Goal: Communication & Community: Answer question/provide support

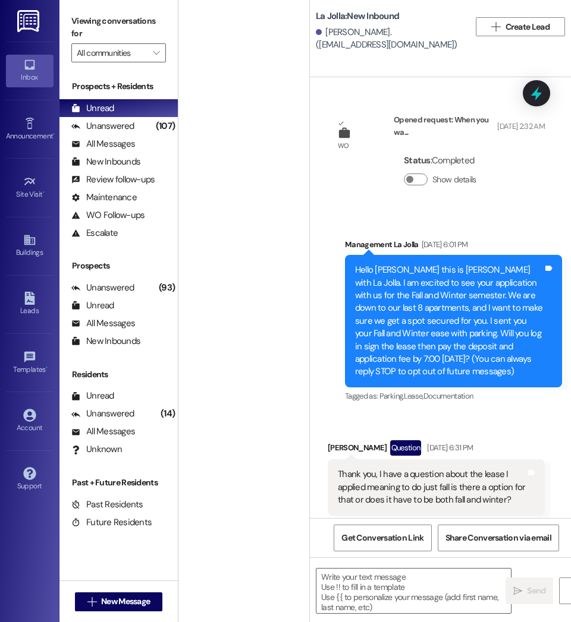
scroll to position [2243, 0]
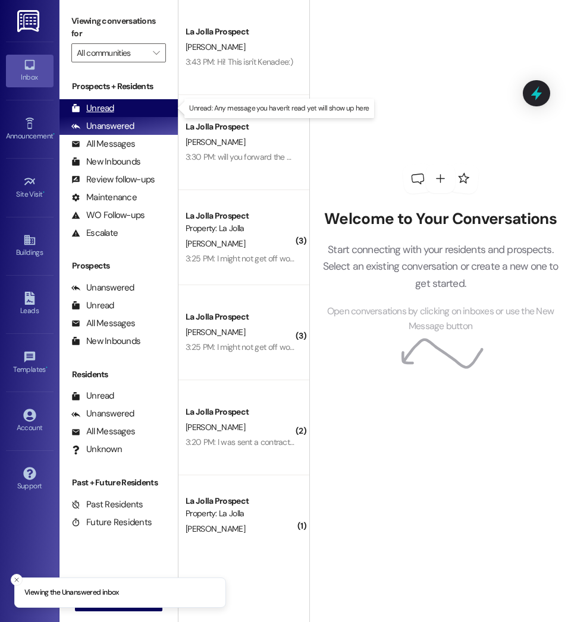
click at [117, 111] on div "Unread (0)" at bounding box center [118, 108] width 118 height 18
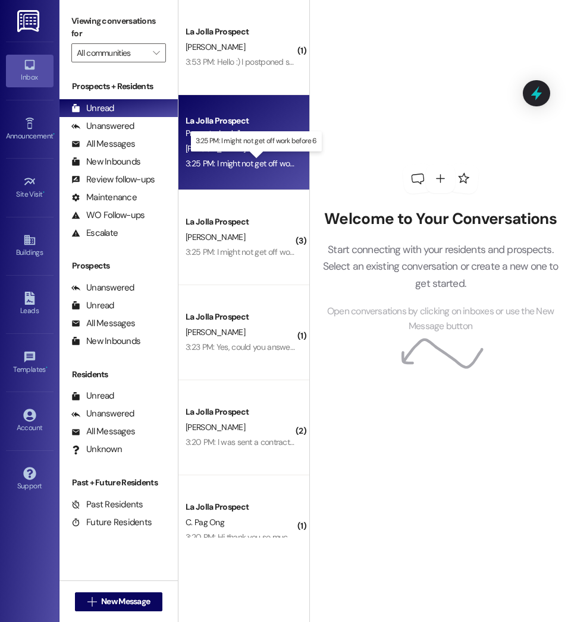
click at [260, 165] on div "3:25 PM: I might not get off work before 6 3:25 PM: I might not get off work be…" at bounding box center [256, 163] width 143 height 11
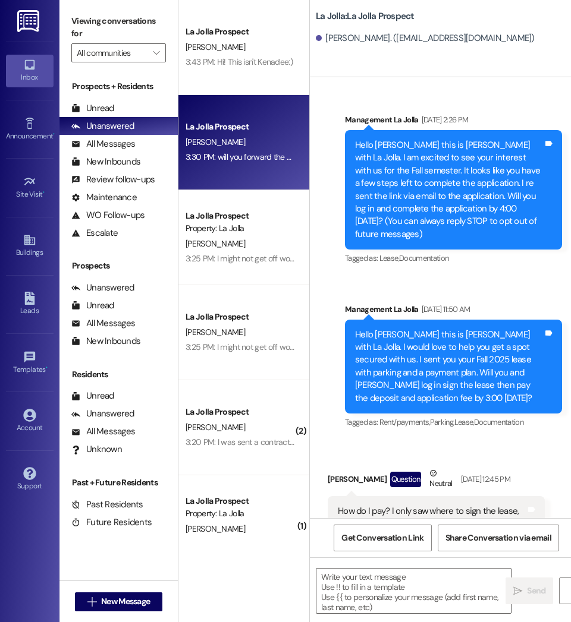
scroll to position [61, 0]
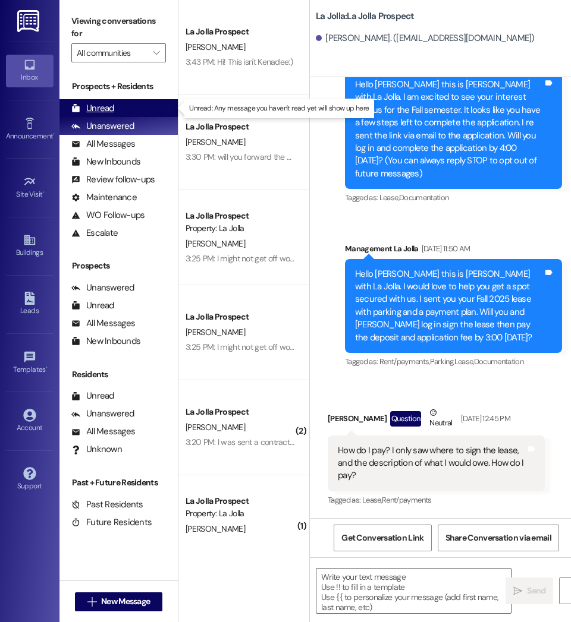
click at [132, 110] on div "Unread (0)" at bounding box center [118, 108] width 118 height 18
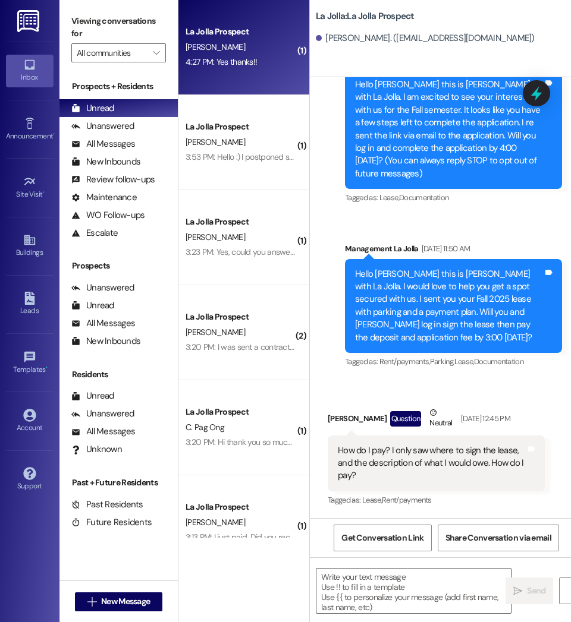
click at [215, 58] on div "4:27 PM: Yes thanks!! 4:27 PM: Yes thanks!!" at bounding box center [220, 61] width 71 height 11
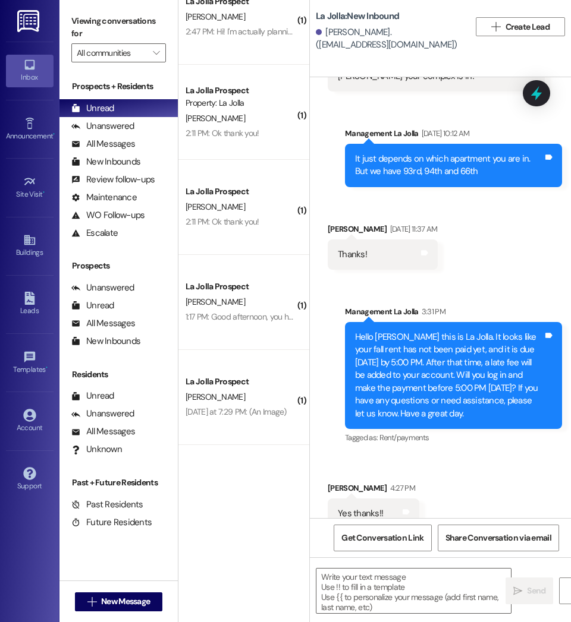
scroll to position [1269, 0]
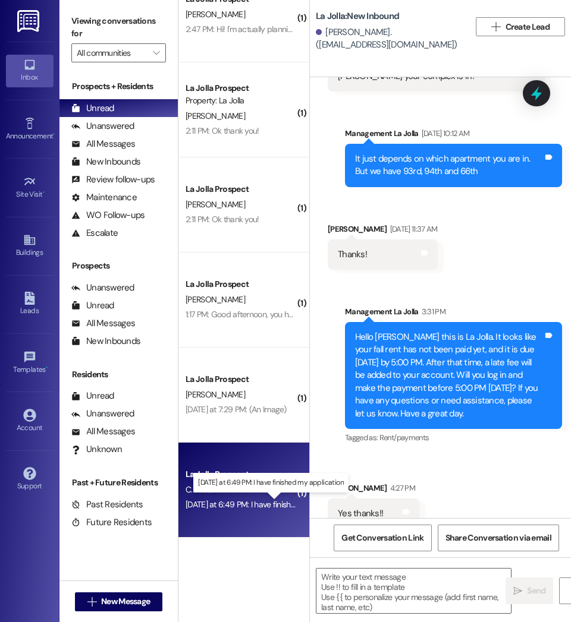
click at [270, 505] on div "[DATE] at 6:49 PM: I have finished my application [DATE] at 6:49 PM: I have fin…" at bounding box center [269, 504] width 168 height 11
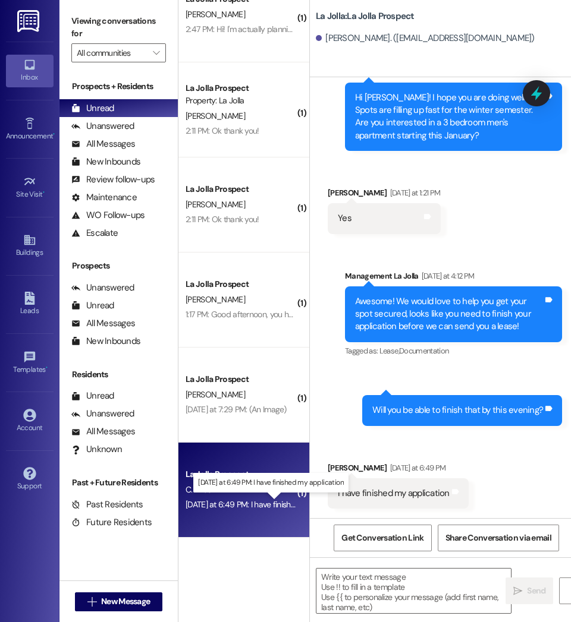
scroll to position [224, 0]
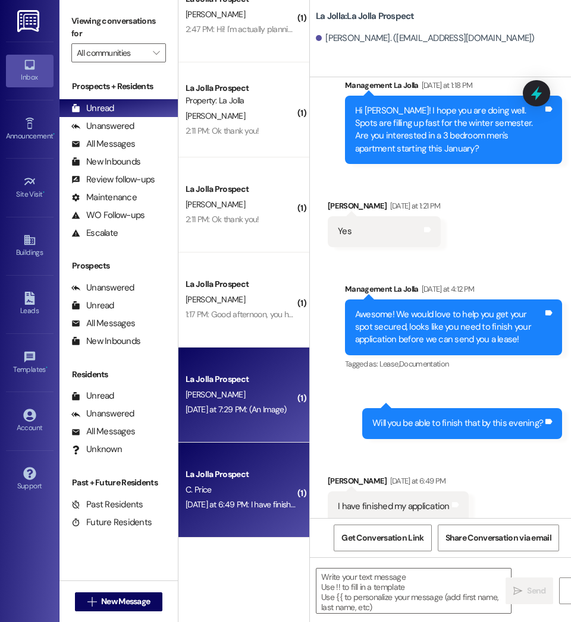
click at [251, 404] on div "[DATE] at 7:29 PM: (An Image) [DATE] at 7:29 PM: (An Image)" at bounding box center [240, 409] width 112 height 15
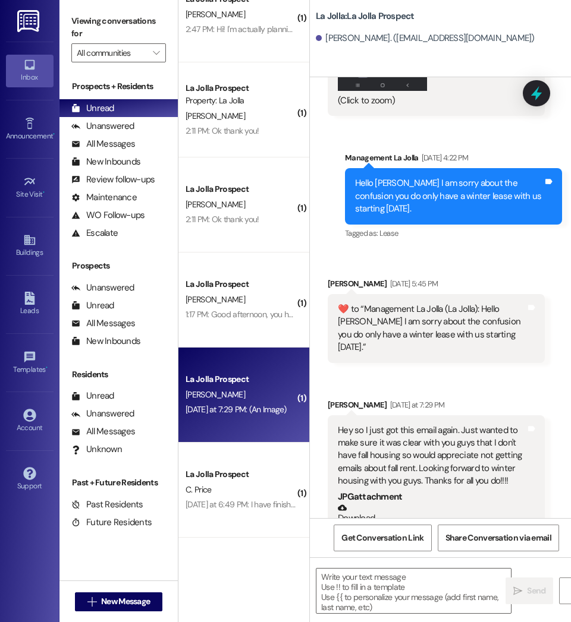
scroll to position [2976, 0]
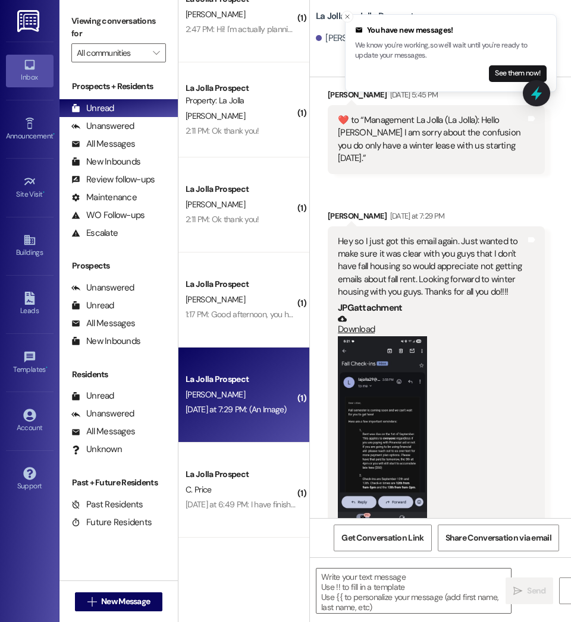
click at [395, 377] on button "Zoom image" at bounding box center [382, 435] width 89 height 198
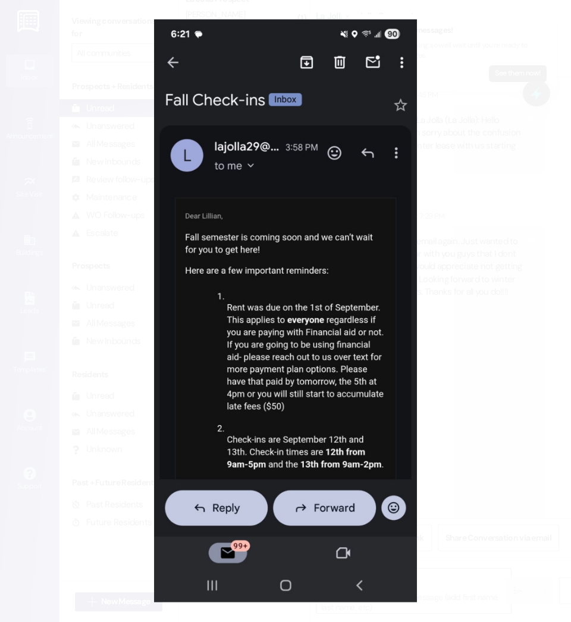
click at [491, 379] on button "Unzoom image" at bounding box center [285, 311] width 571 height 622
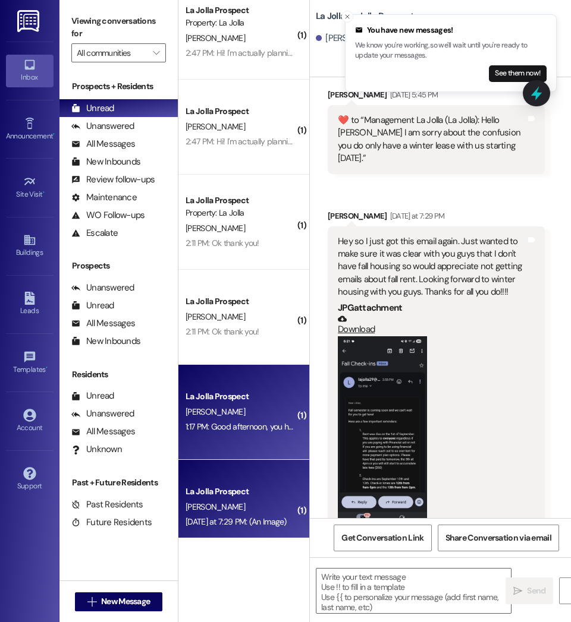
scroll to position [1156, 0]
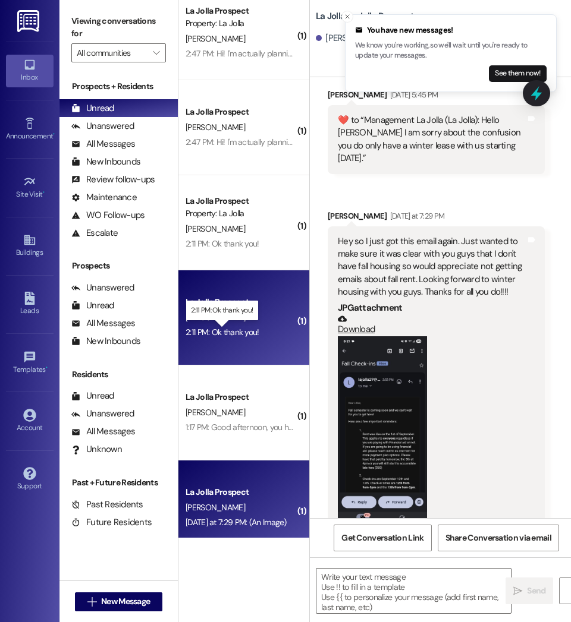
click at [251, 333] on div "2:11 PM: Ok thank you! 2:11 PM: Ok thank you!" at bounding box center [222, 332] width 74 height 11
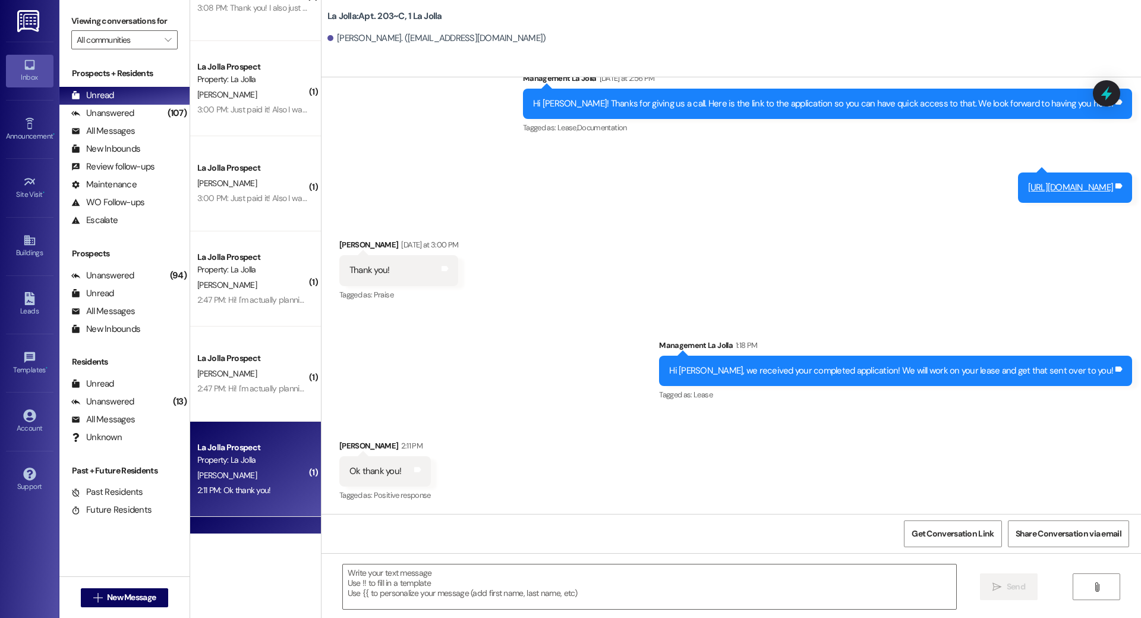
scroll to position [3666, 0]
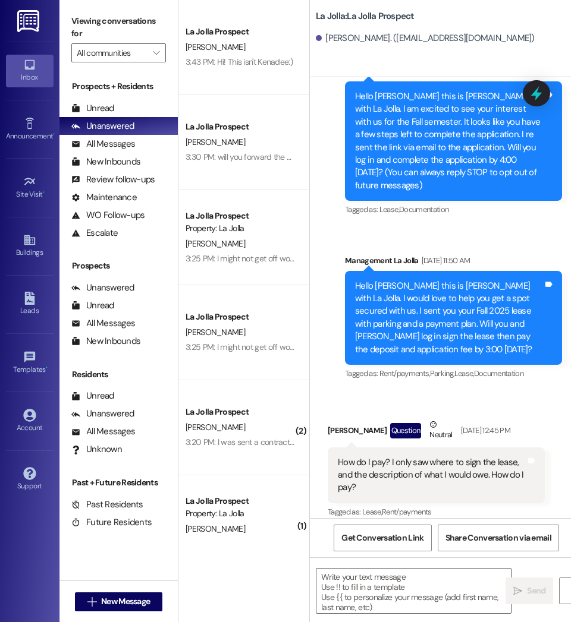
scroll to position [61, 0]
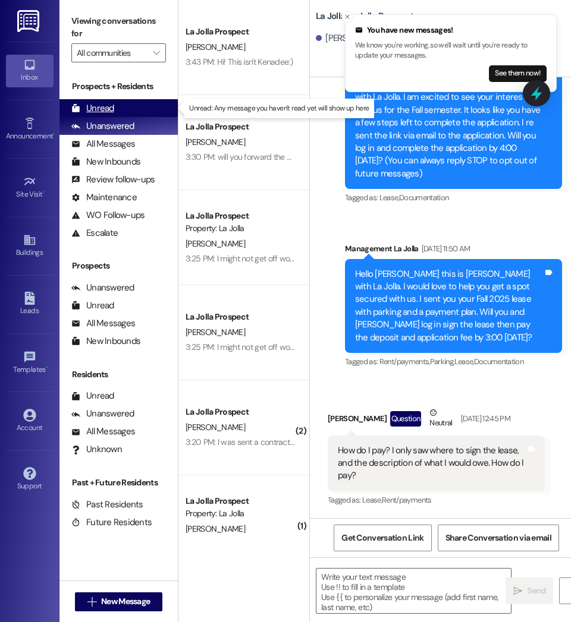
click at [122, 109] on div "Unread (0)" at bounding box center [118, 108] width 118 height 18
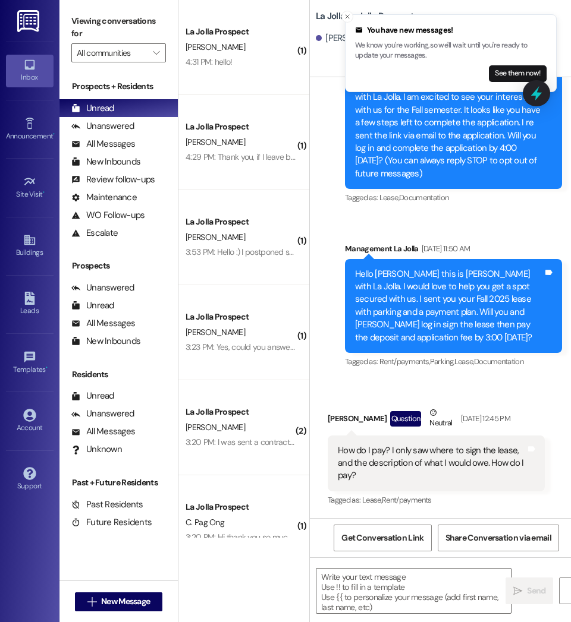
scroll to position [333, 0]
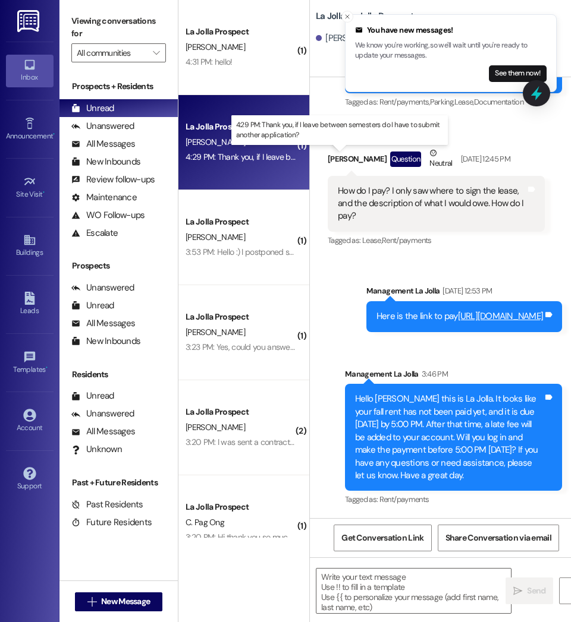
click at [241, 161] on div "4:29 PM: Thank you, if I leave between semesters do I have to submit another ap…" at bounding box center [340, 157] width 310 height 11
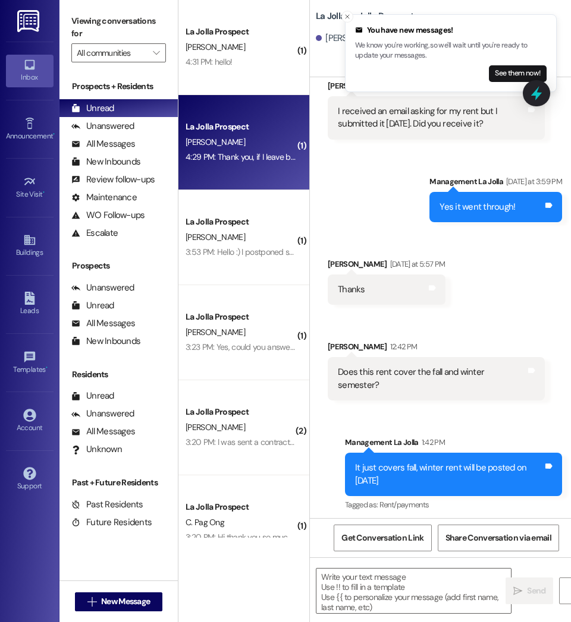
scroll to position [3530, 0]
